Goal: Navigation & Orientation: Understand site structure

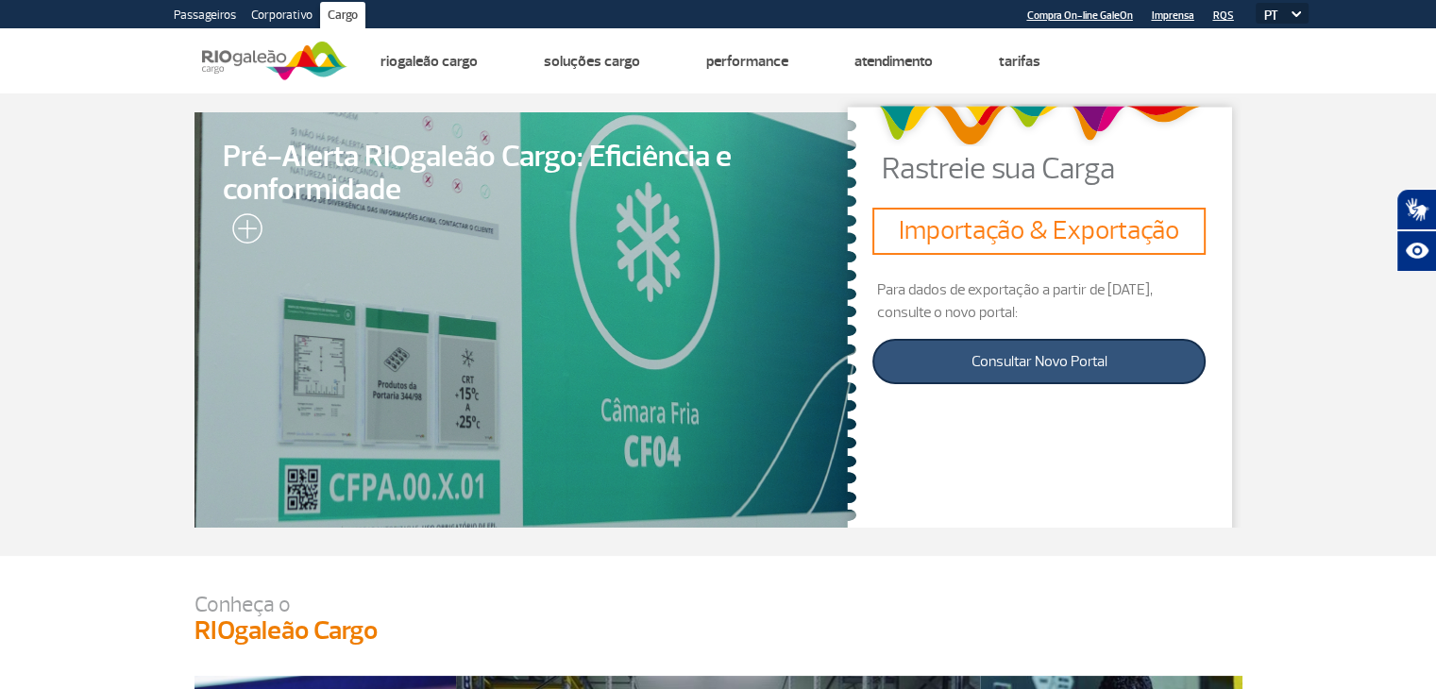
click at [1023, 364] on link "Consultar Novo Portal" at bounding box center [1038, 361] width 333 height 45
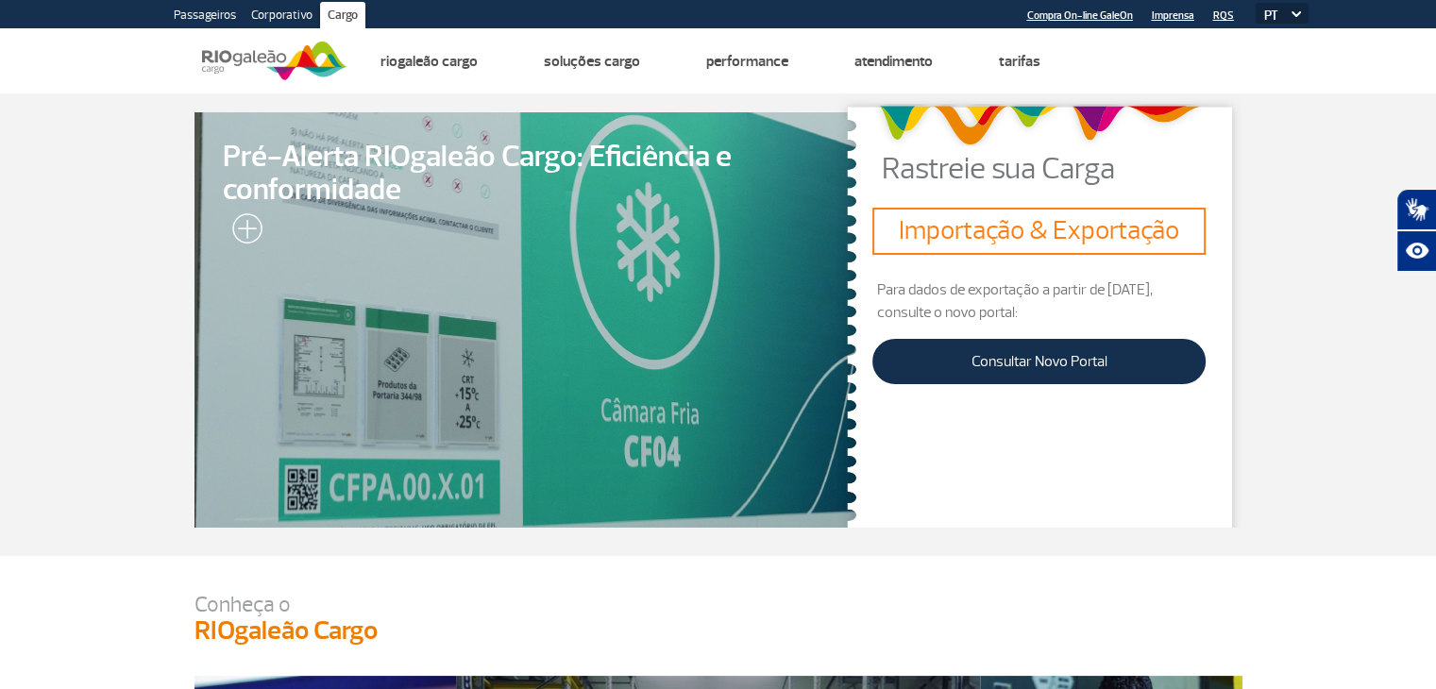
click at [243, 69] on img at bounding box center [274, 61] width 145 height 46
click at [226, 64] on img at bounding box center [274, 61] width 145 height 46
click at [282, 58] on img at bounding box center [274, 61] width 145 height 46
click at [204, 15] on link "Passageiros" at bounding box center [204, 17] width 77 height 30
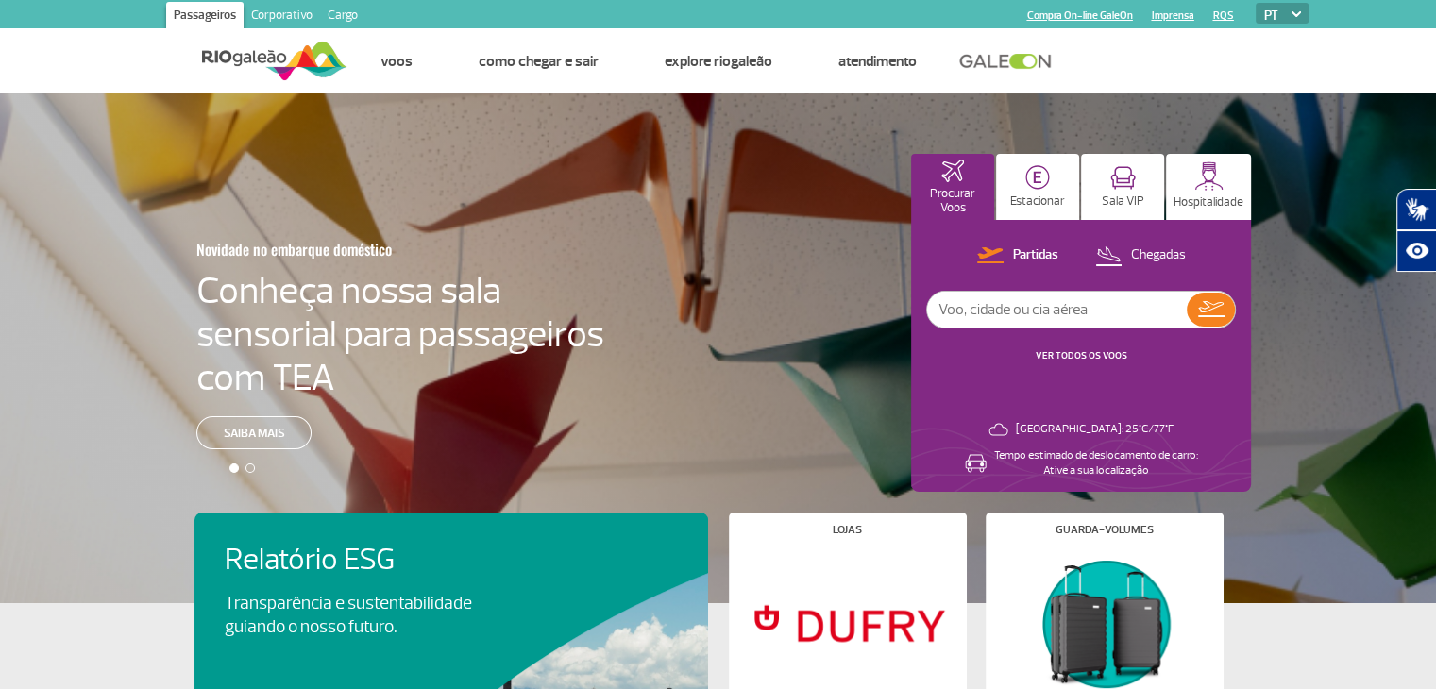
click at [281, 17] on link "Corporativo" at bounding box center [282, 17] width 76 height 30
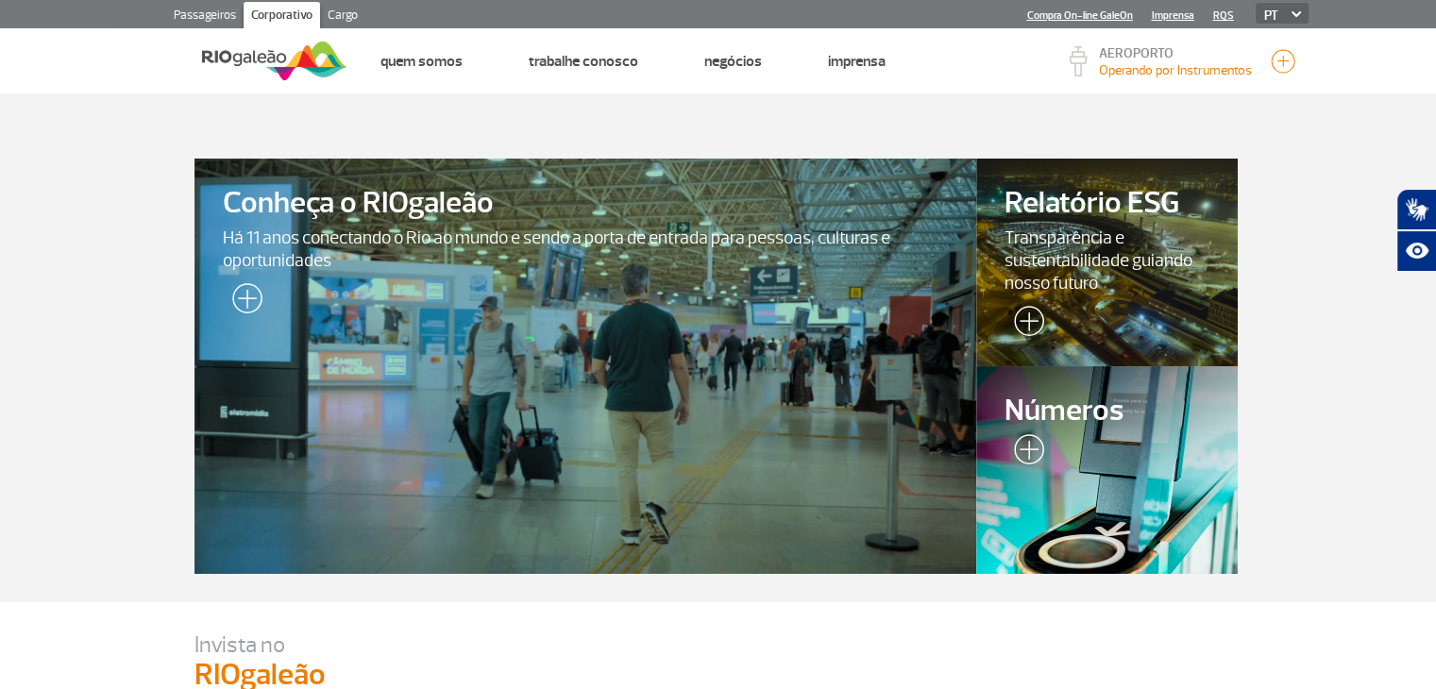
click at [1352, 129] on section "Conheça o RIOgaleão Há 11 anos conectando o Rio ao mundo e sendo a porta de ent…" at bounding box center [718, 347] width 1436 height 509
click at [355, 10] on link "Cargo" at bounding box center [342, 17] width 45 height 30
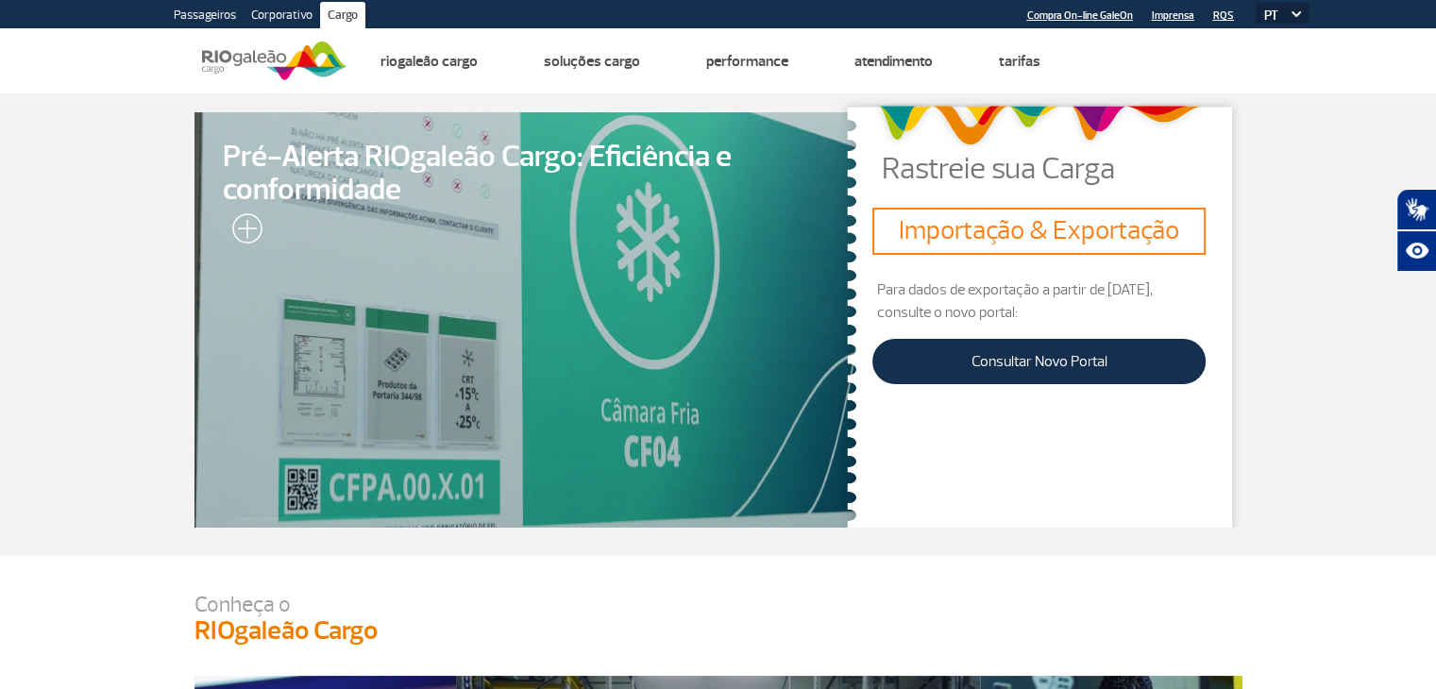
click at [919, 18] on section "Passageiros Corporativo Cargo Compra On-line GaleOn Imprensa RQS PT ENG ESP" at bounding box center [718, 14] width 1209 height 28
click at [82, 222] on section "Pré-Alerta RIOgaleão Cargo: Eficiência e conformidade Rastreie sua Carga Import…" at bounding box center [718, 324] width 1436 height 463
click at [91, 77] on header "Passageiros Corporativo Cargo Compra On-line GaleOn Imprensa RQS PT ENG ESP Pág…" at bounding box center [718, 46] width 1436 height 93
